Goal: Task Accomplishment & Management: Use online tool/utility

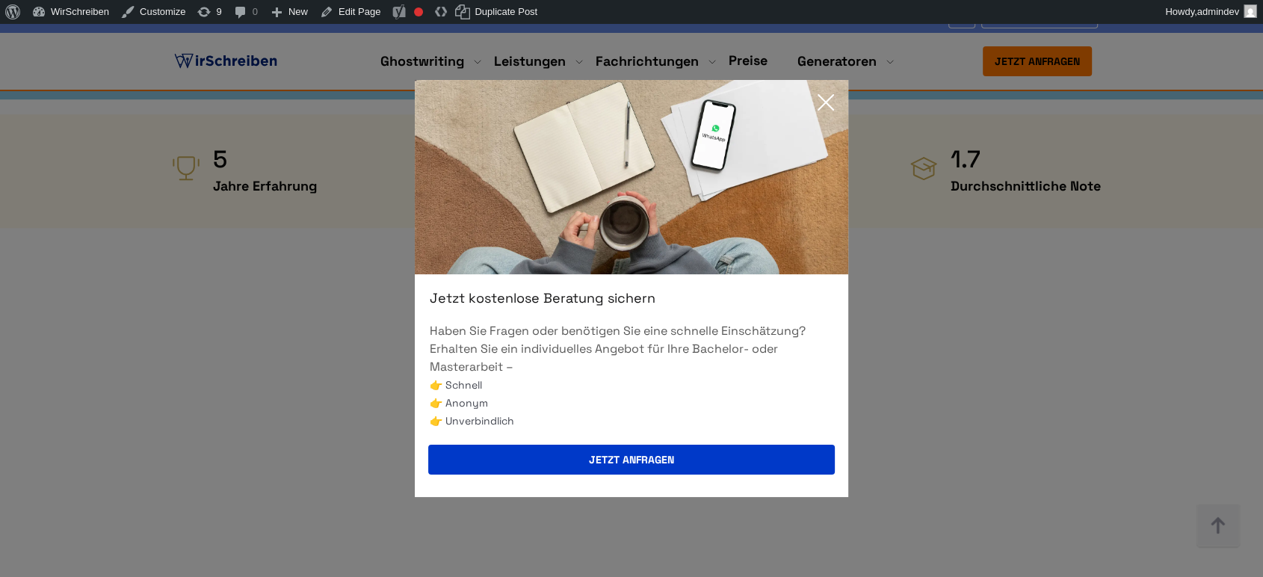
scroll to position [747, 0]
click at [826, 104] on icon at bounding box center [825, 102] width 15 height 15
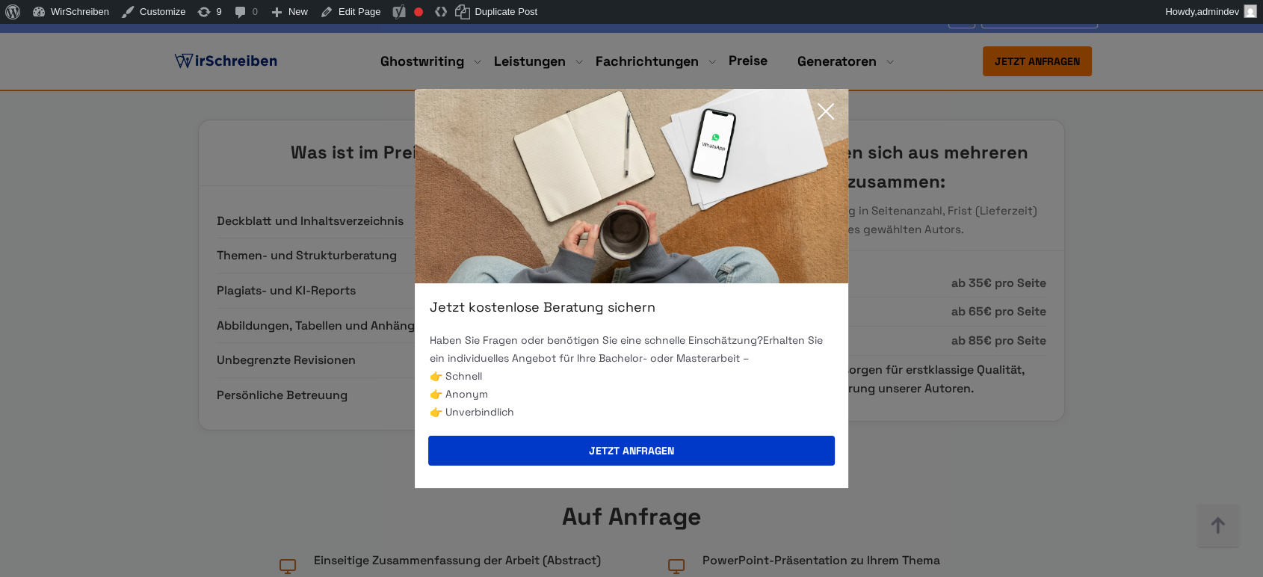
click at [820, 109] on icon at bounding box center [826, 111] width 30 height 30
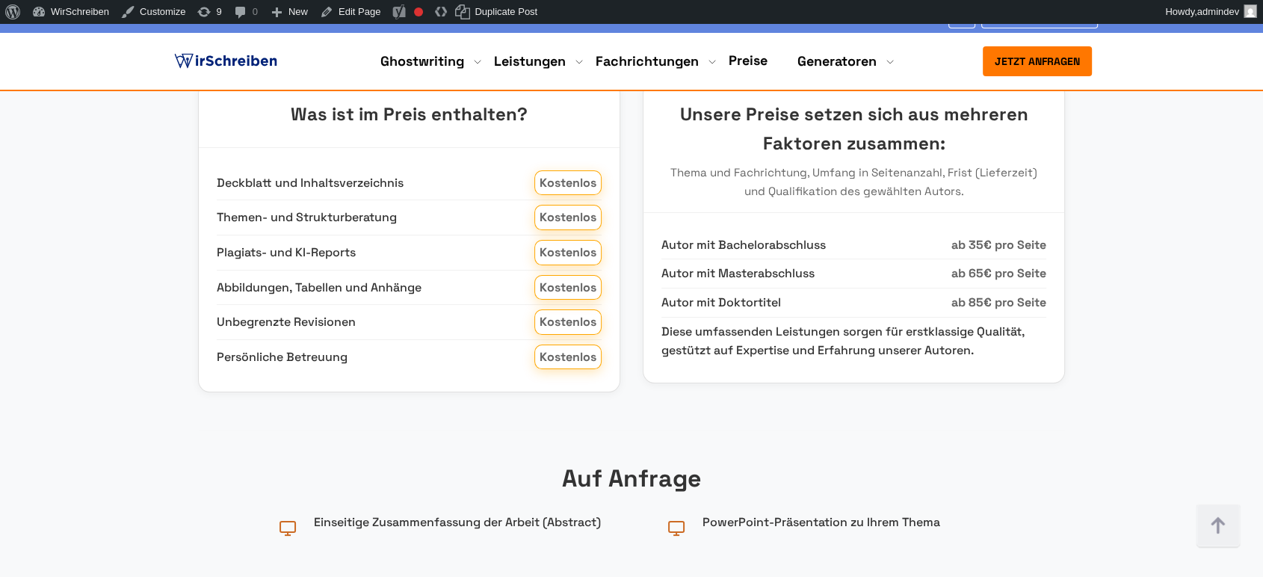
copy div "Seminararbeit schreiben lassen Kosten Die Seminararbeit schreiben lassen Kosten…"
drag, startPoint x: 648, startPoint y: 247, endPoint x: 137, endPoint y: 126, distance: 524.6
copy div "Seminararbeit schreiben lassen Kosten Die Seminararbeit schreiben lassen Kosten…"
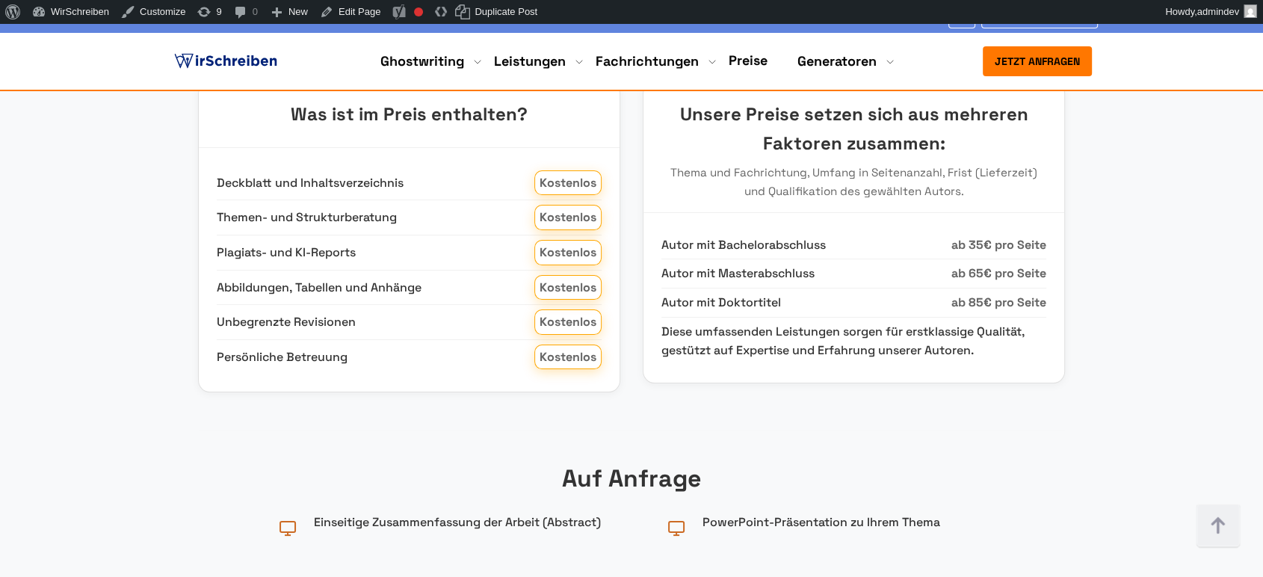
copy div "Seminararbeit schreiben lassen Kosten Die Seminararbeit schreiben lassen Kosten…"
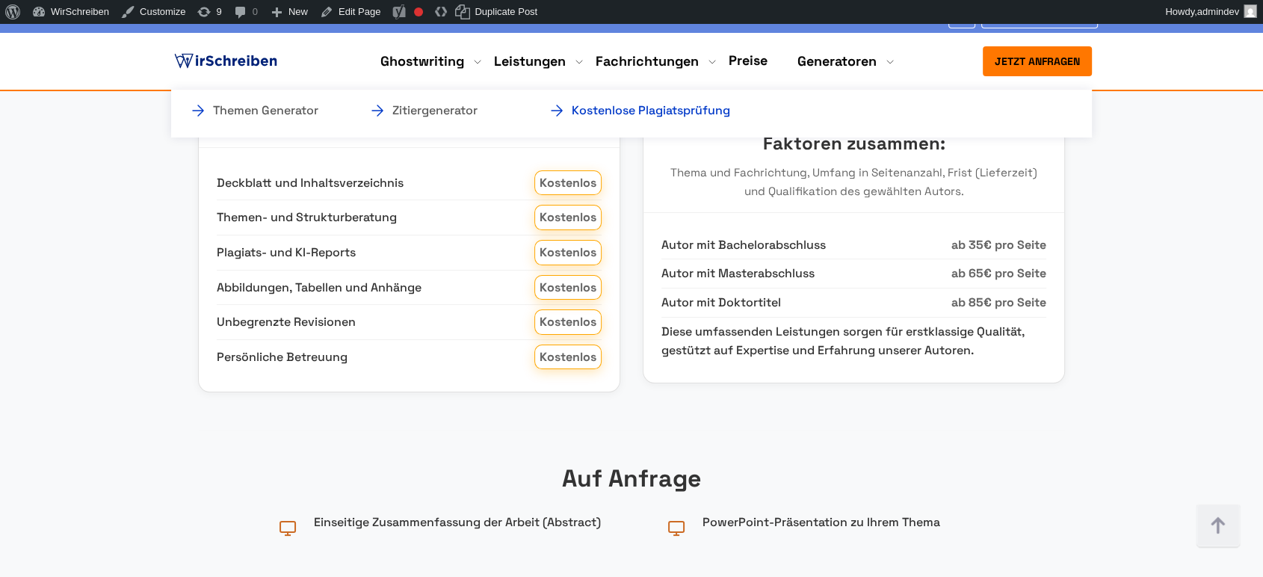
click at [697, 114] on link "Kostenlose Plagiatsprüfung" at bounding box center [622, 111] width 149 height 18
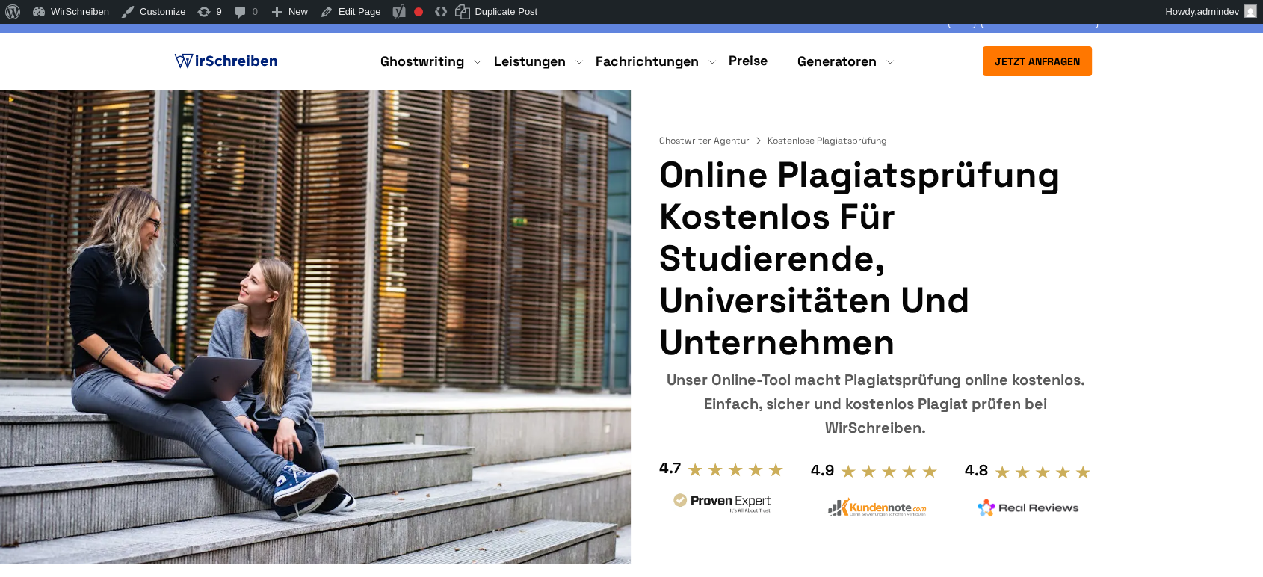
drag, startPoint x: 665, startPoint y: 178, endPoint x: 885, endPoint y: 417, distance: 324.7
click at [885, 417] on div "Ghostwriter Agentur Kostenlose Plagiatsprüfung Online Plagiatsprüfung kostenlos…" at bounding box center [875, 312] width 433 height 444
copy div "Online Plagiatsprüfung kostenlos für Studierende, Universitäten und Unternehmen…"
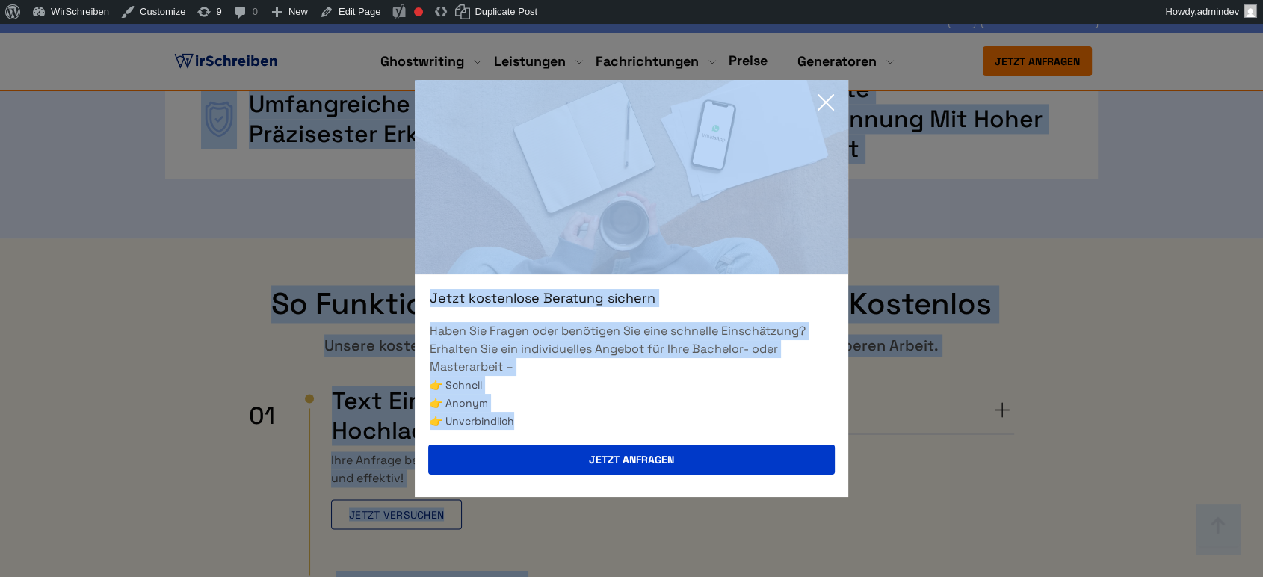
scroll to position [2324, 0]
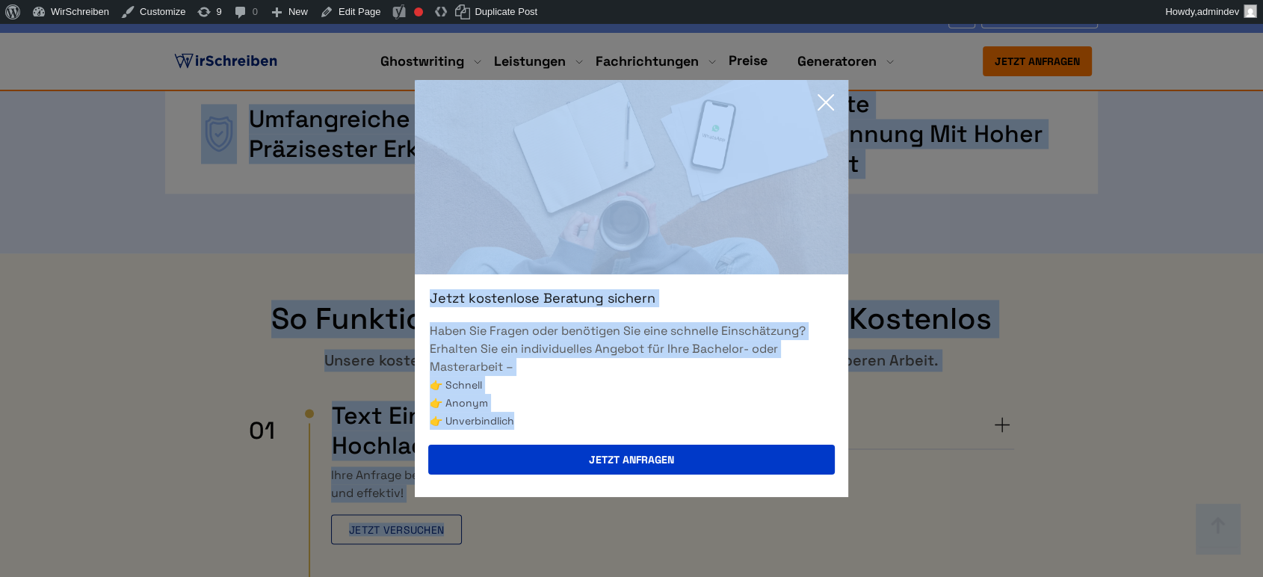
drag, startPoint x: 249, startPoint y: 279, endPoint x: 738, endPoint y: 414, distance: 507.5
click at [822, 92] on icon at bounding box center [826, 102] width 30 height 30
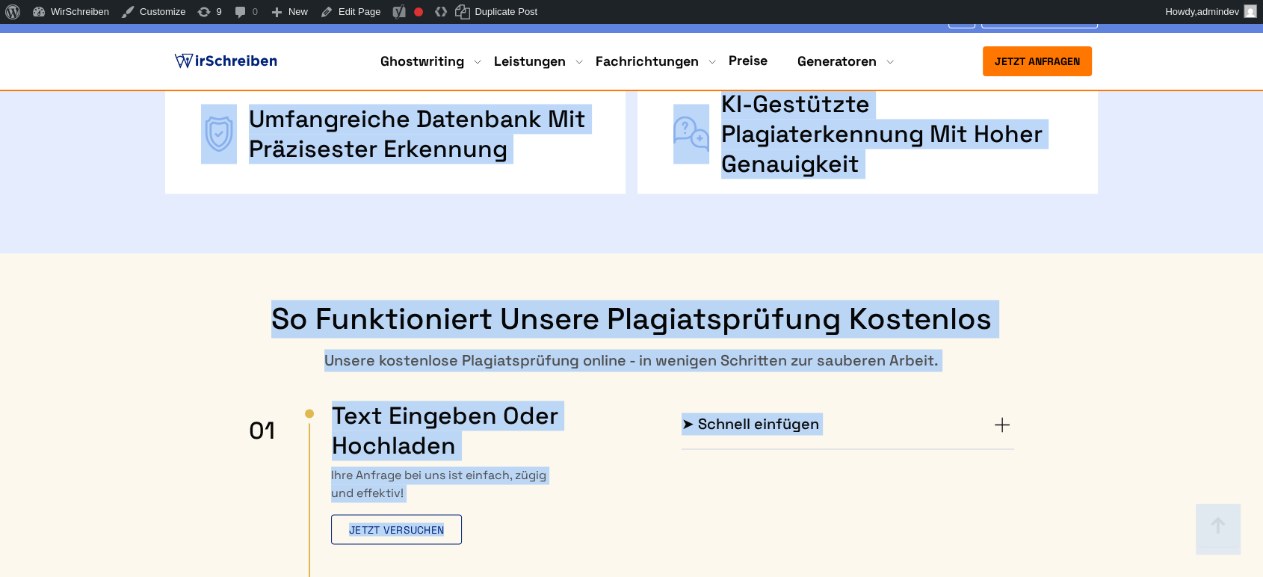
click at [1003, 412] on summary "➤ Schnell einfügen" at bounding box center [847, 424] width 332 height 24
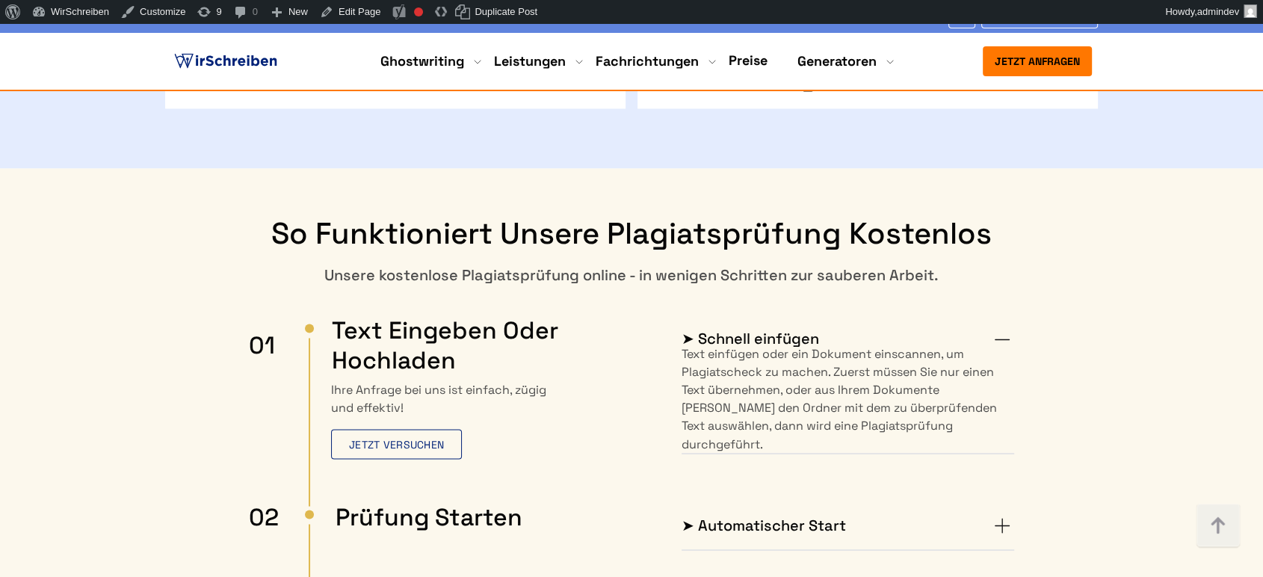
scroll to position [2490, 0]
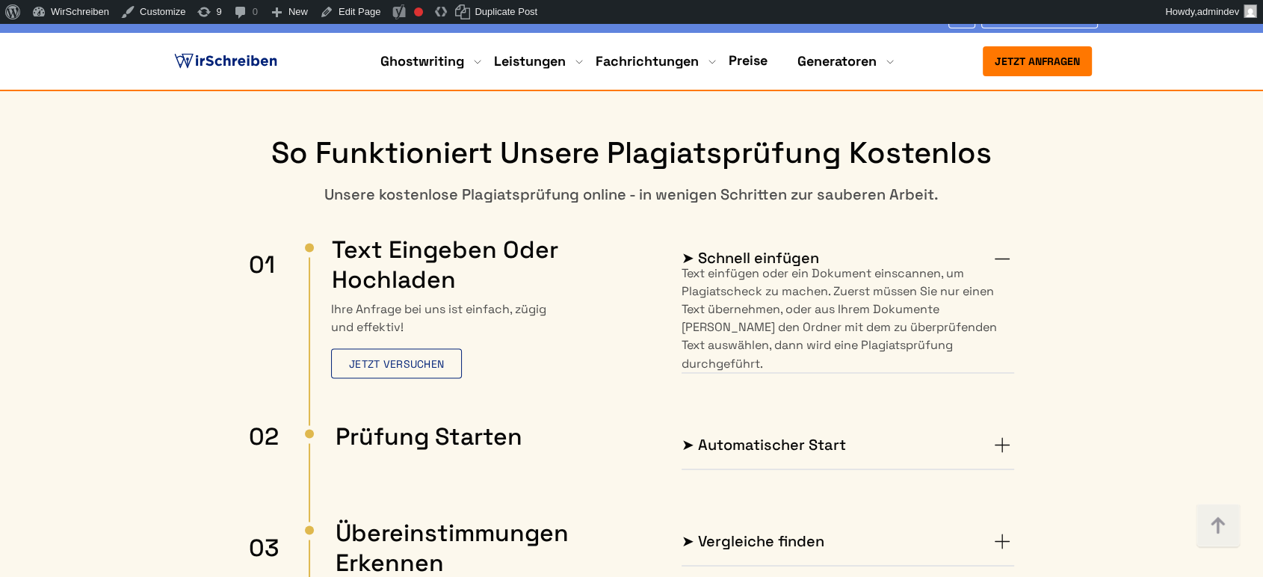
click at [991, 433] on summary "➤ Automatischer Start" at bounding box center [847, 445] width 332 height 24
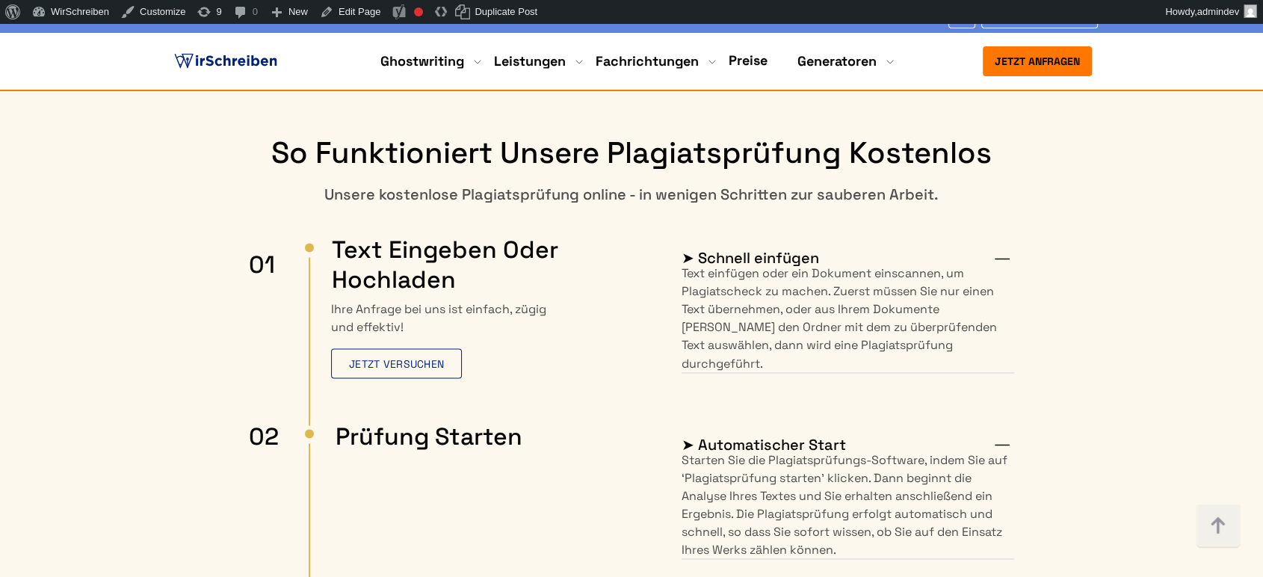
drag, startPoint x: 998, startPoint y: 516, endPoint x: 1002, endPoint y: 508, distance: 9.0
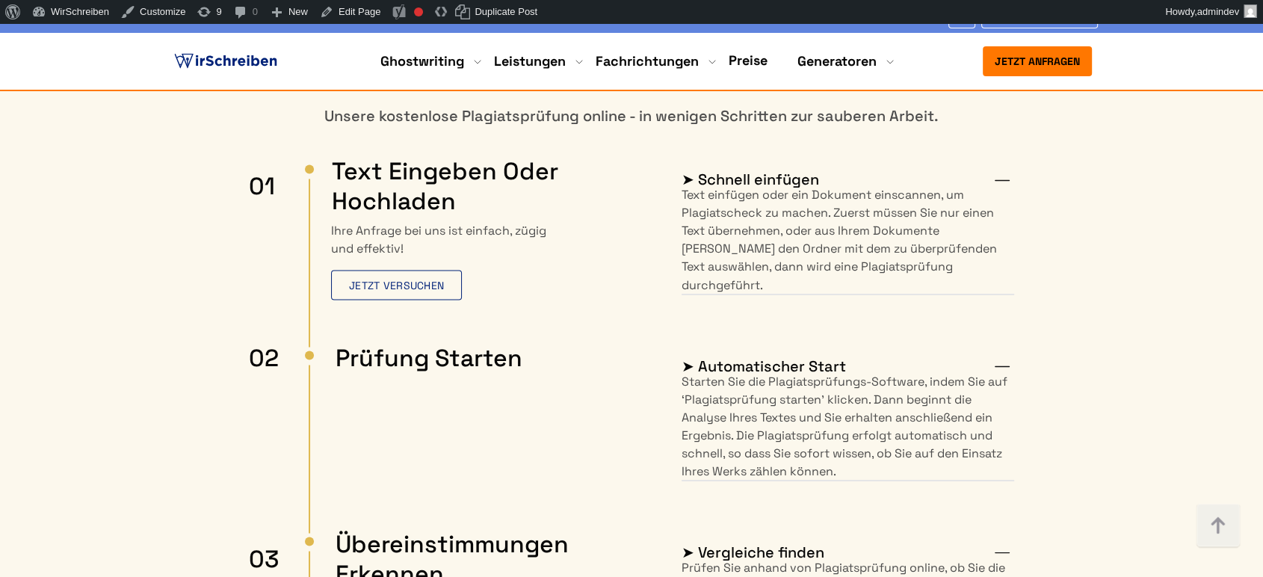
scroll to position [2822, 0]
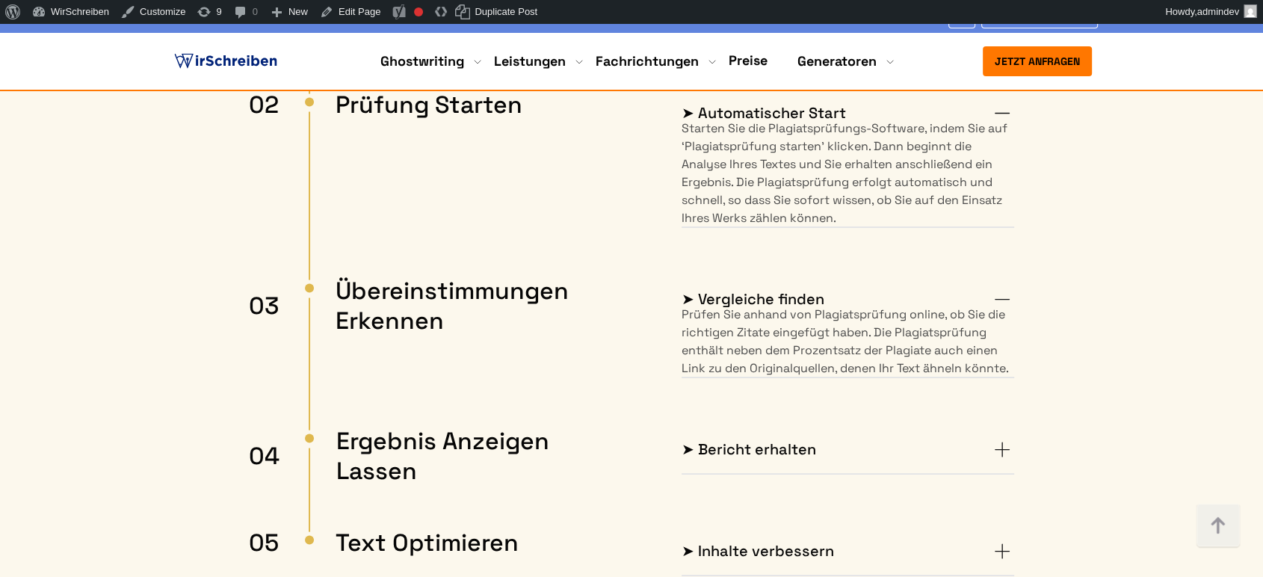
click at [1007, 437] on summary "➤ Bericht erhalten" at bounding box center [847, 449] width 332 height 24
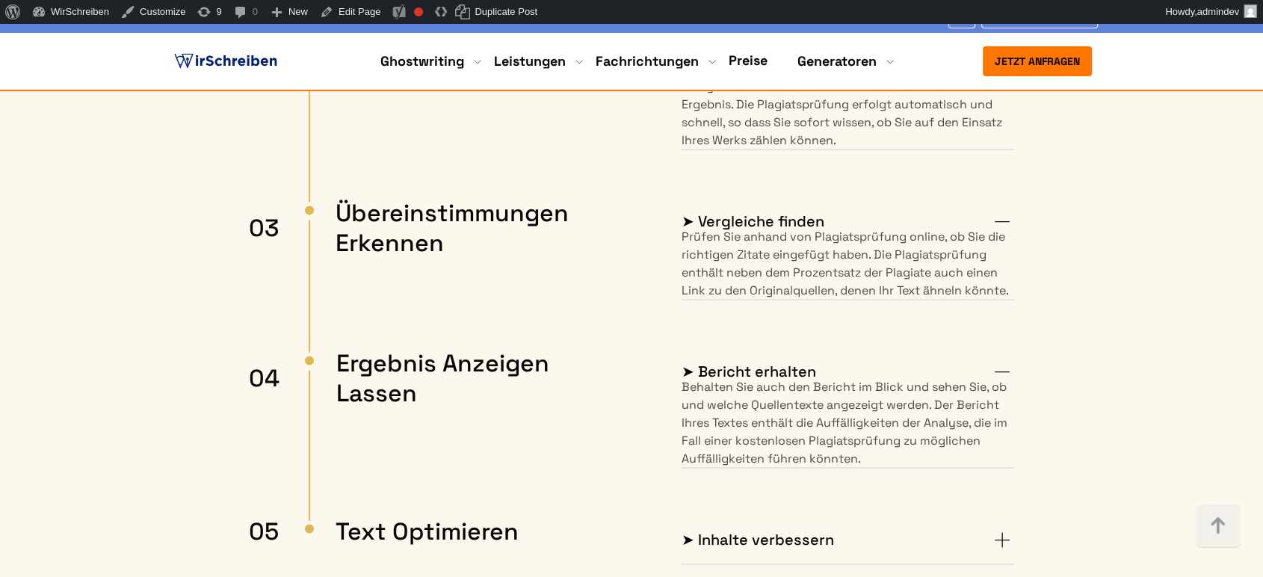
scroll to position [2989, 0]
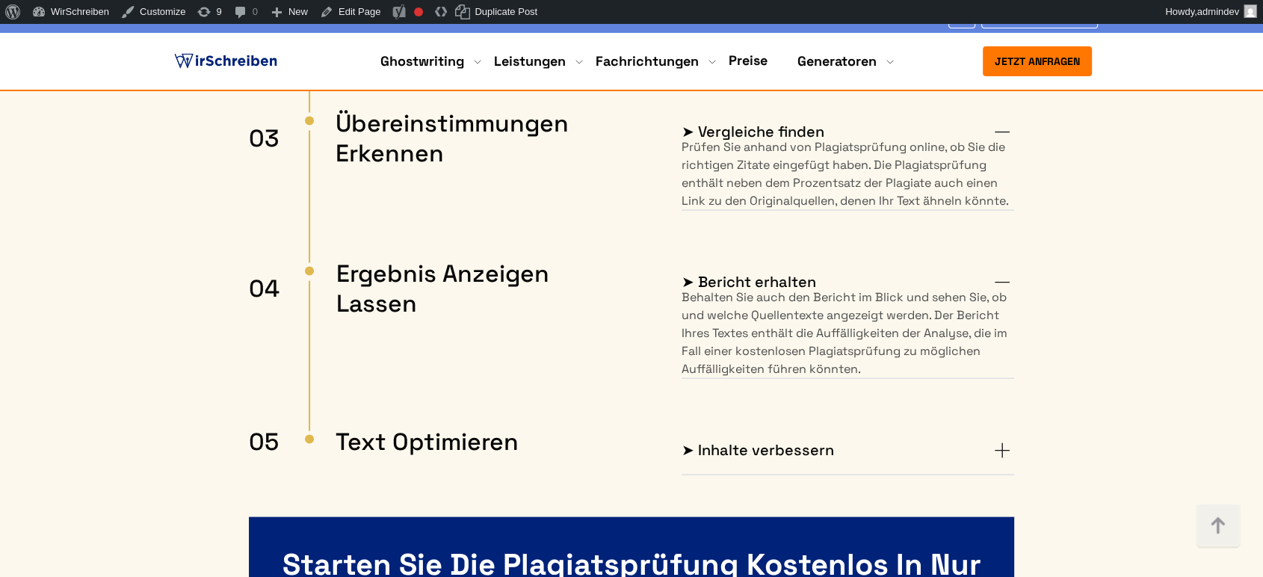
click at [1002, 439] on summary "➤ Inhalte verbessern" at bounding box center [847, 451] width 332 height 24
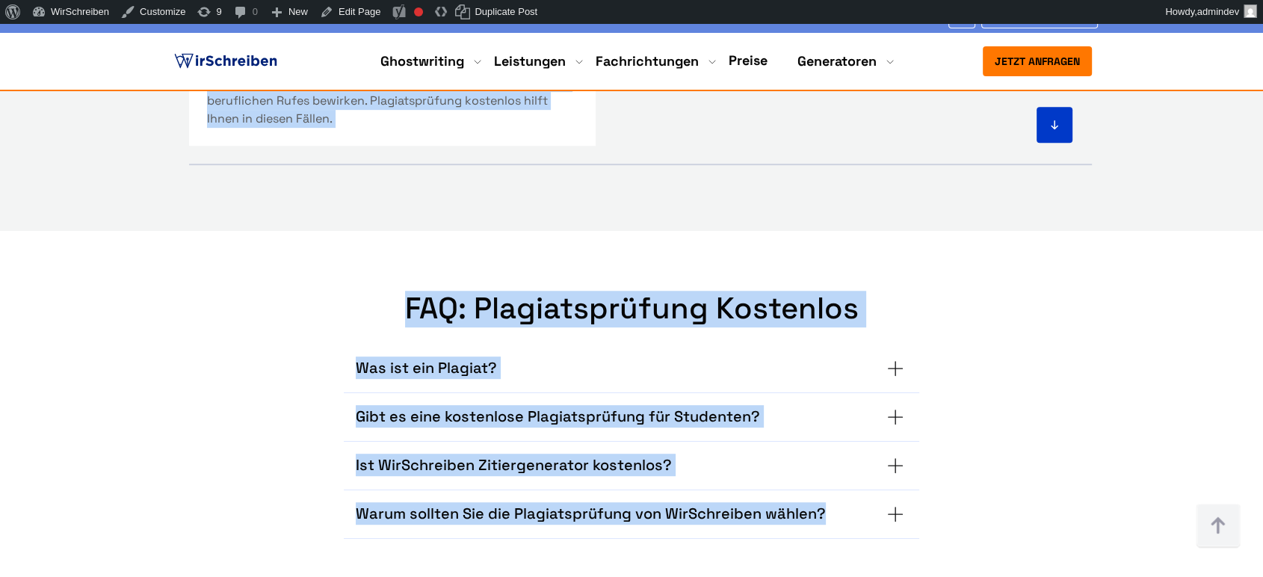
scroll to position [6309, 0]
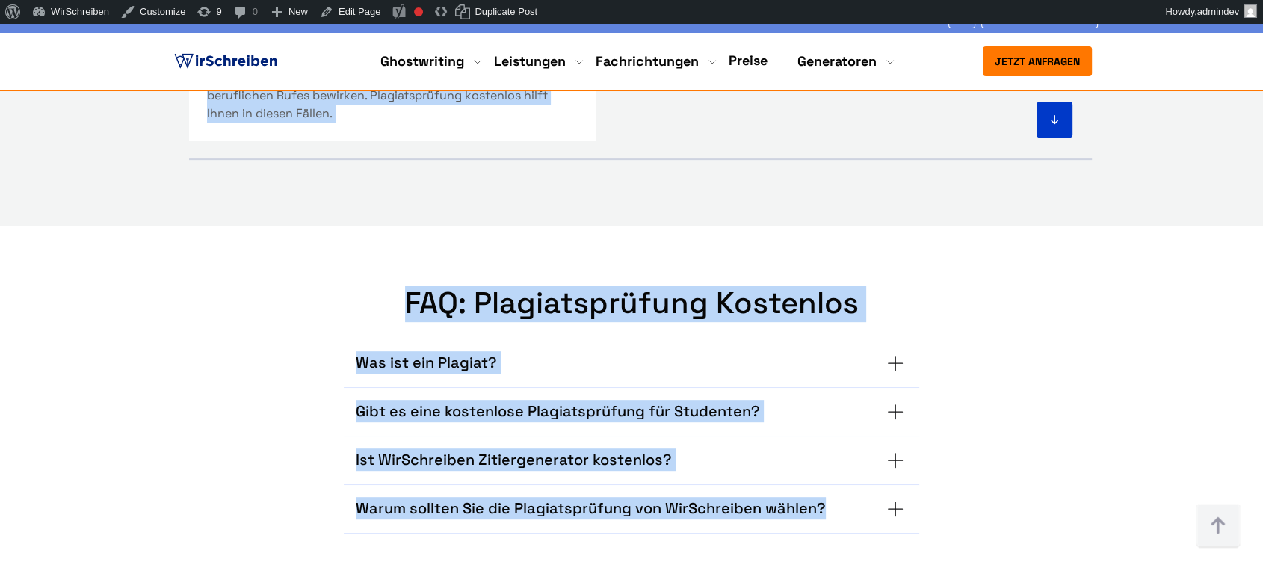
copy body "Für wen ist unsere Plagiatsprüfung nützlich? 1. Studenten Wir bieten kostenlose…"
drag, startPoint x: 162, startPoint y: 228, endPoint x: 992, endPoint y: 480, distance: 867.4
click at [1208, 521] on img at bounding box center [1217, 526] width 45 height 45
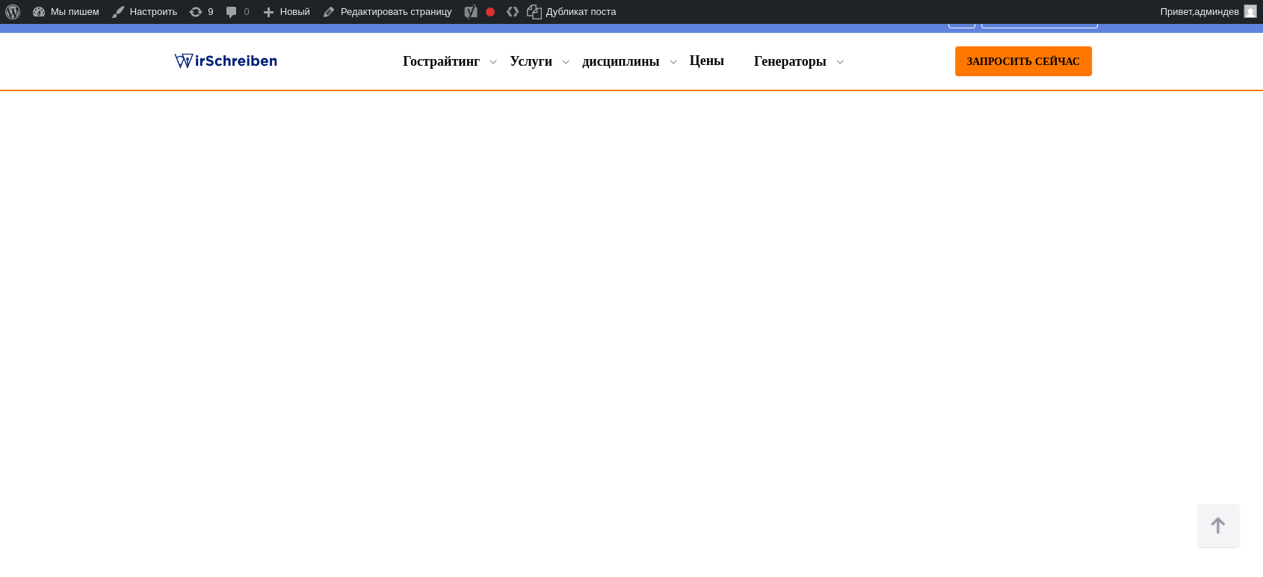
scroll to position [913, 0]
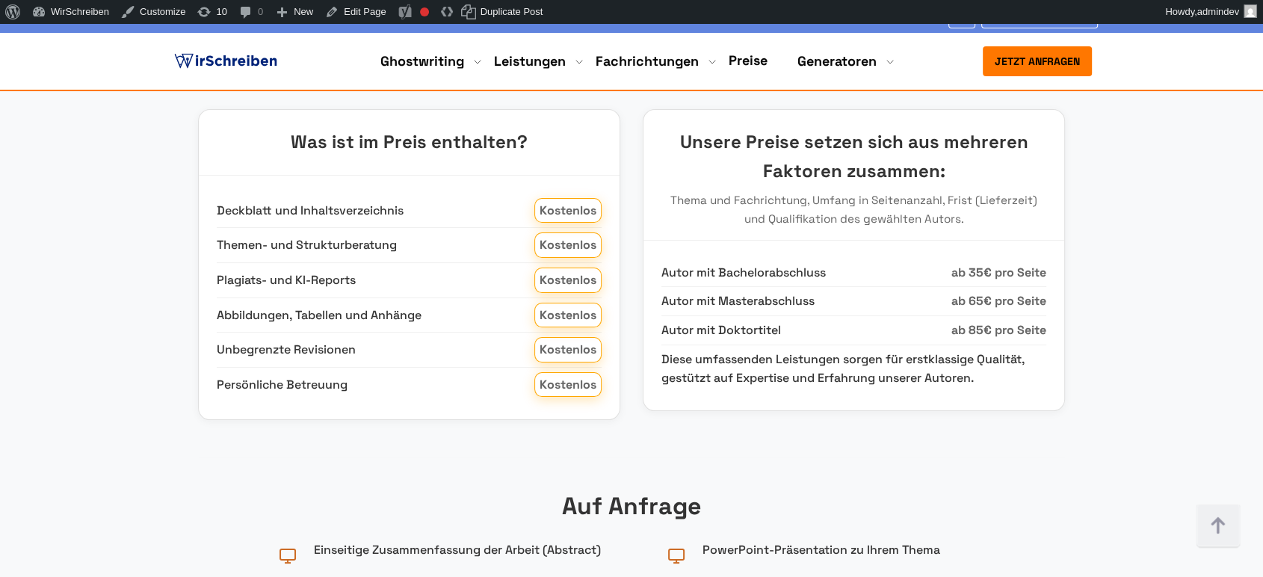
scroll to position [5794, 0]
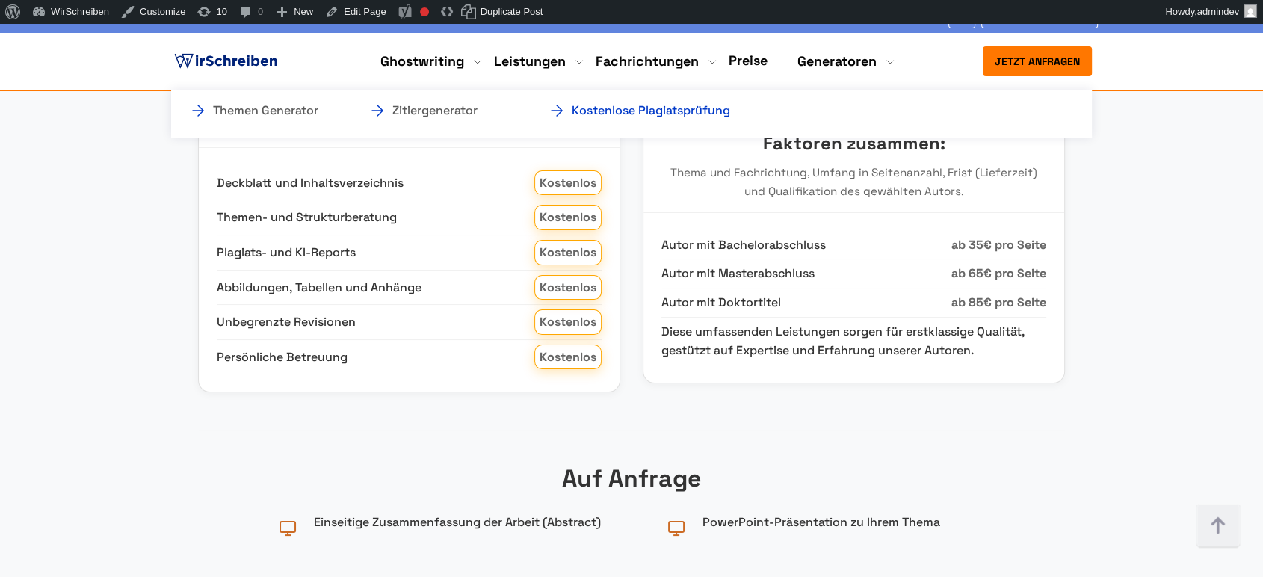
click at [697, 117] on link "Kostenlose Plagiatsprüfung" at bounding box center [622, 111] width 149 height 18
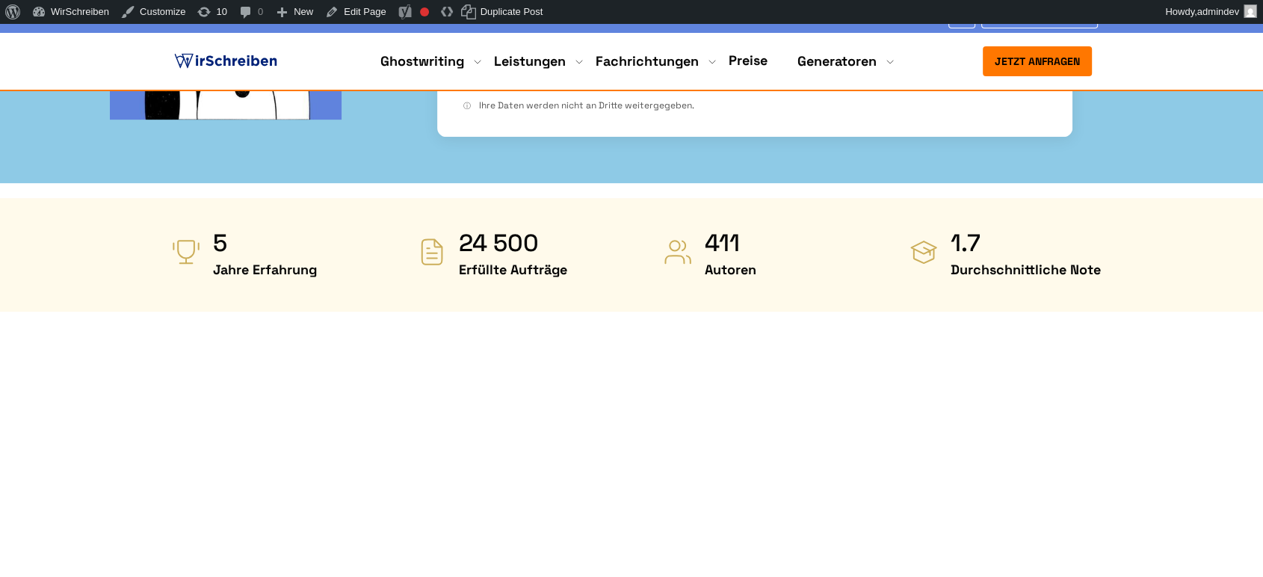
scroll to position [830, 0]
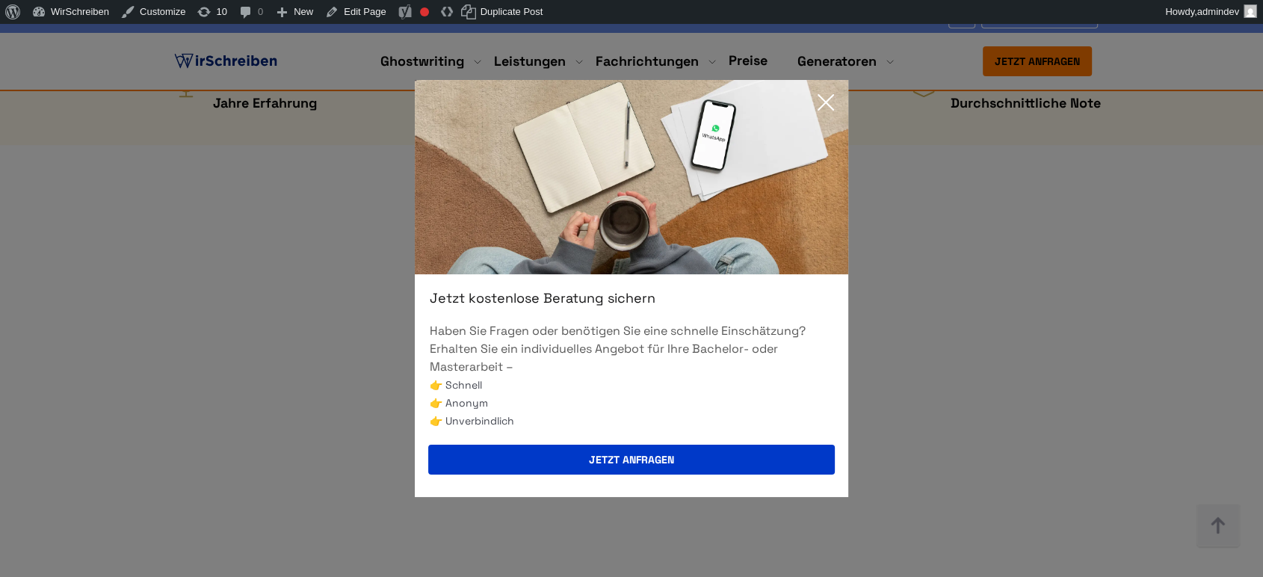
click at [823, 100] on icon at bounding box center [825, 102] width 15 height 15
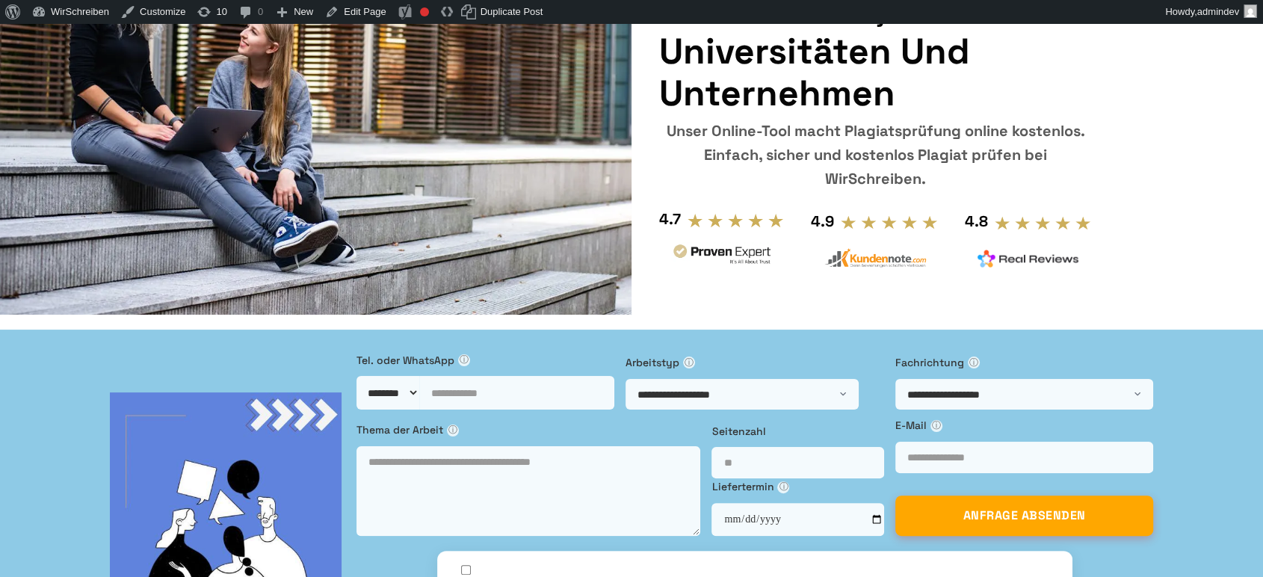
scroll to position [0, 0]
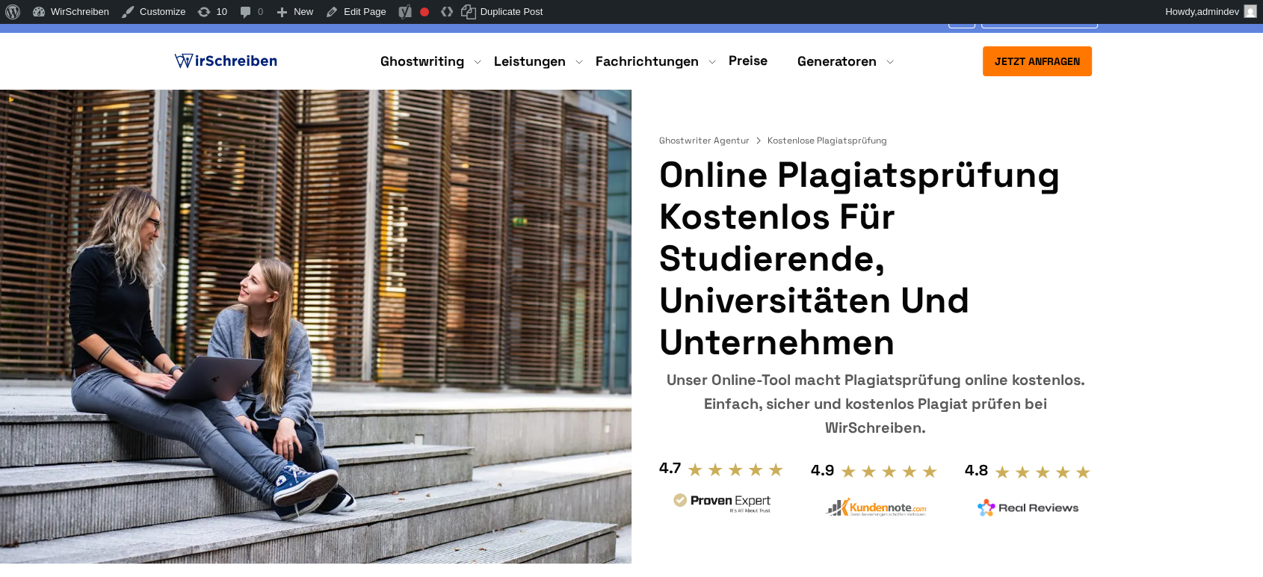
copy div "Online Plagiatsprüfung kostenlos für Studierende, Universitäten und Unternehmen…"
drag, startPoint x: 663, startPoint y: 167, endPoint x: 1009, endPoint y: 421, distance: 429.6
click at [1009, 421] on div "Ghostwriter Agentur Kostenlose Plagiatsprüfung Online Plagiatsprüfung kostenlos…" at bounding box center [875, 312] width 433 height 444
